Goal: Information Seeking & Learning: Learn about a topic

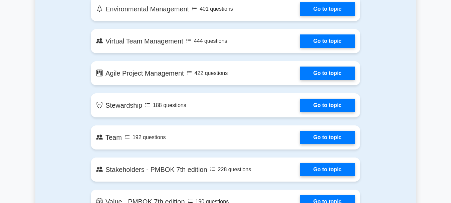
scroll to position [1215, 0]
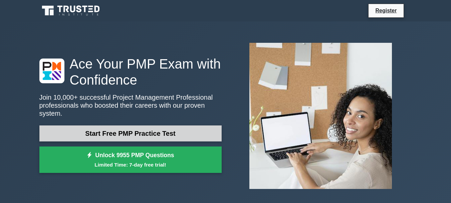
click at [143, 126] on link "Start Free PMP Practice Test" at bounding box center [130, 133] width 182 height 16
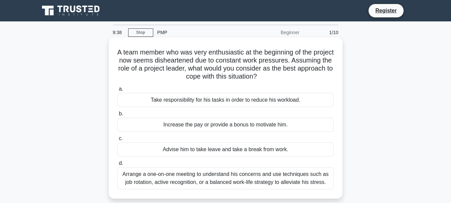
click at [230, 100] on div "Take responsibility for his tasks in order to reduce his workload." at bounding box center [225, 100] width 216 height 14
click at [117, 91] on input "a. Take responsibility for his tasks in order to reduce his workload." at bounding box center [117, 89] width 0 height 4
